Goal: Information Seeking & Learning: Find specific fact

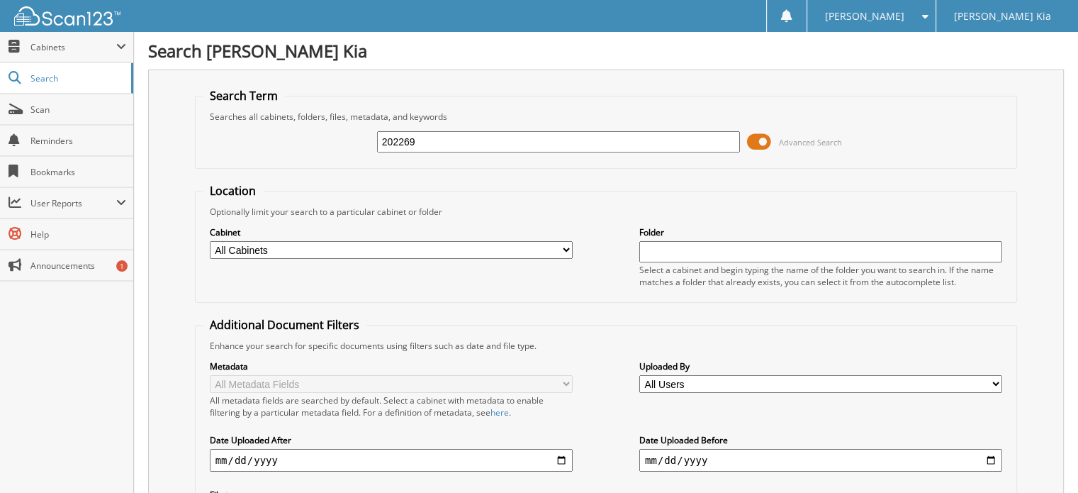
drag, startPoint x: 443, startPoint y: 138, endPoint x: 343, endPoint y: 134, distance: 100.0
click at [342, 141] on div "202269 Advanced Search" at bounding box center [606, 142] width 807 height 38
type input "202408"
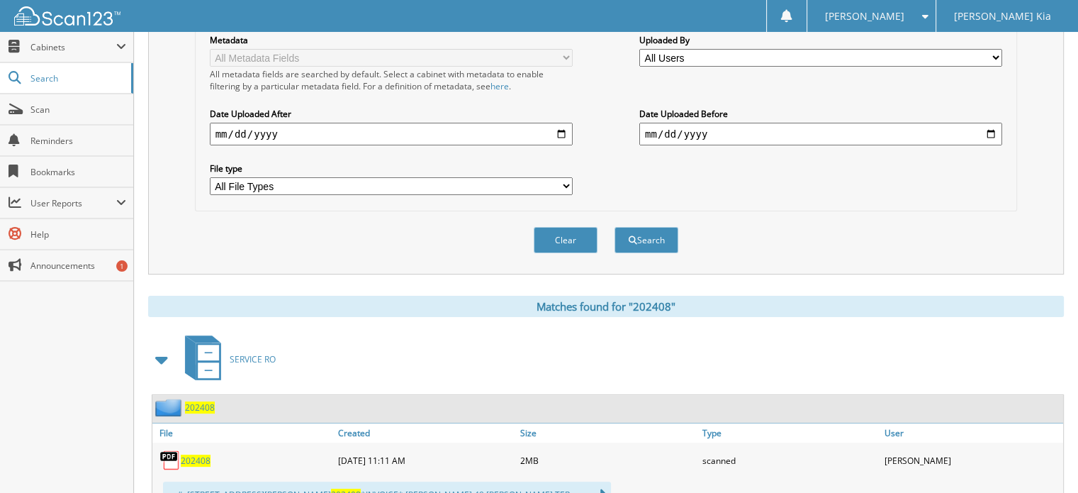
scroll to position [425, 0]
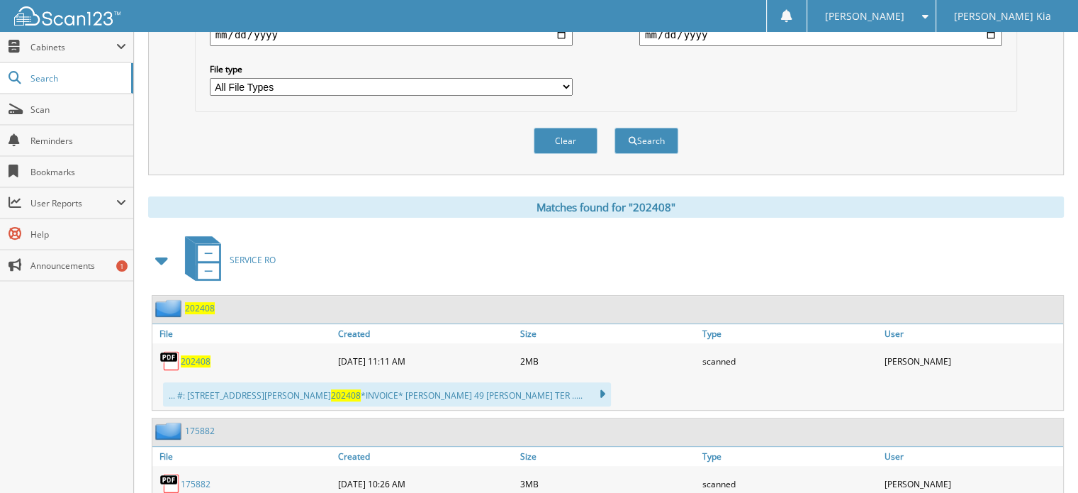
click at [194, 355] on span "202408" at bounding box center [196, 361] width 30 height 12
